Goal: Complete application form

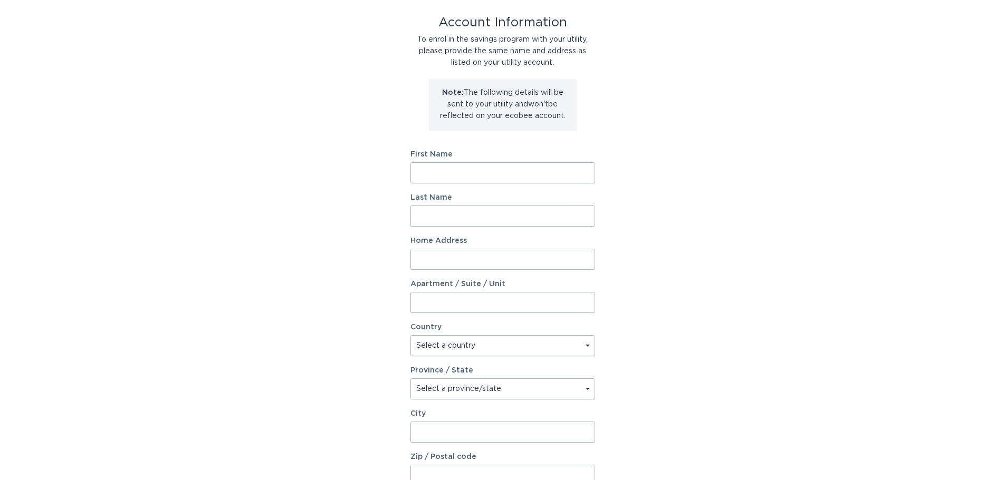
scroll to position [53, 0]
click at [489, 176] on input "First Name" at bounding box center [502, 174] width 185 height 21
type input "[PERSON_NAME]"
type input "Merino"
type input "[STREET_ADDRESS]"
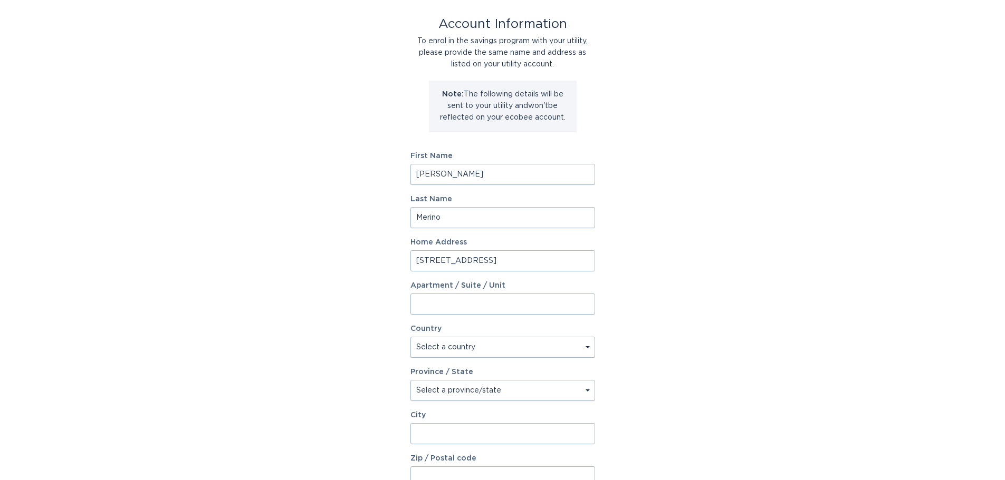
select select "US"
type input "NOVI"
type input "48375"
select select "MI"
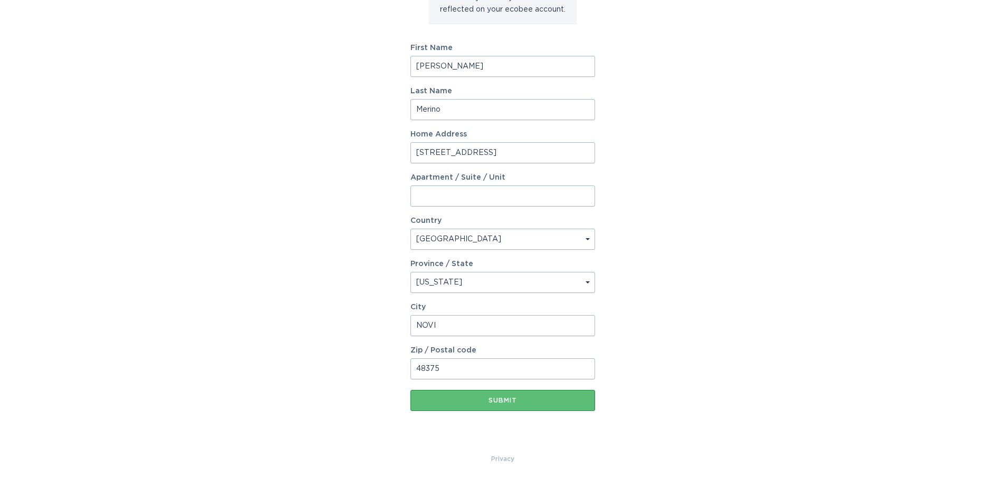
scroll to position [161, 0]
click at [527, 403] on button "Submit" at bounding box center [502, 400] width 185 height 21
